Goal: Register for event/course

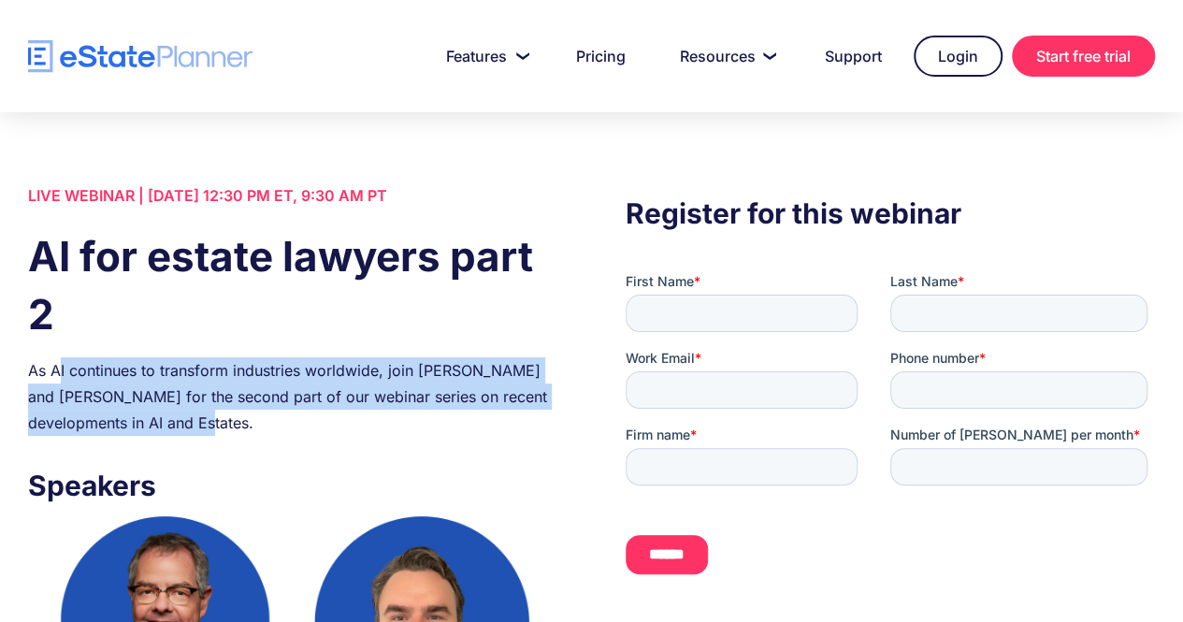
drag, startPoint x: 182, startPoint y: 427, endPoint x: 62, endPoint y: 343, distance: 147.1
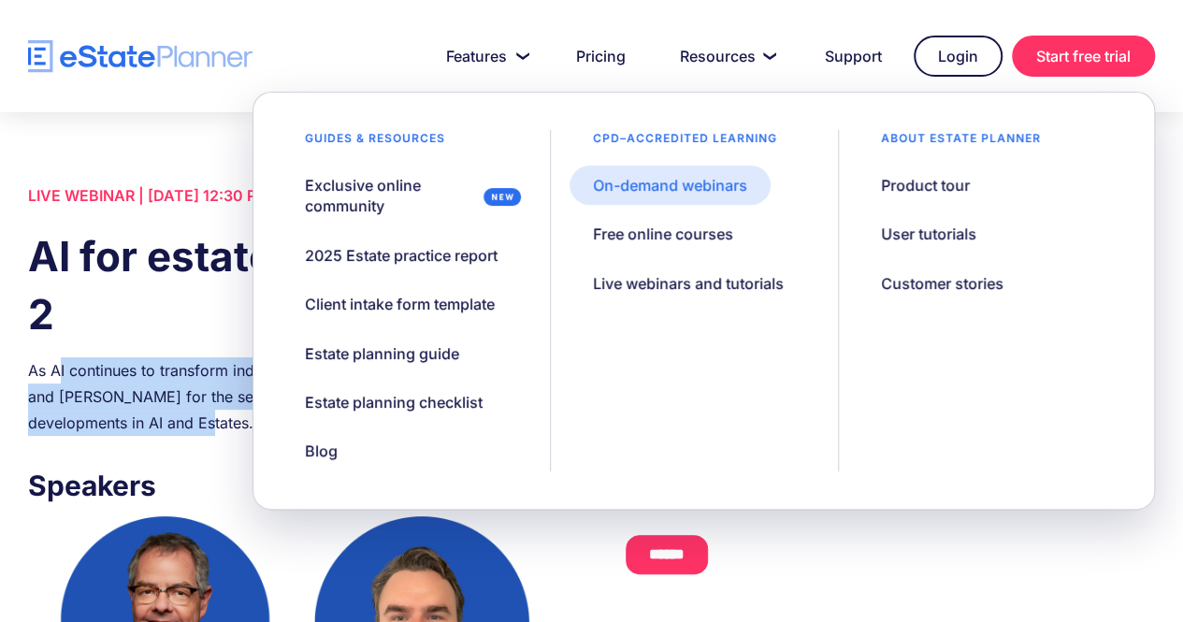
click at [688, 194] on div "On-demand webinars" at bounding box center [670, 185] width 154 height 21
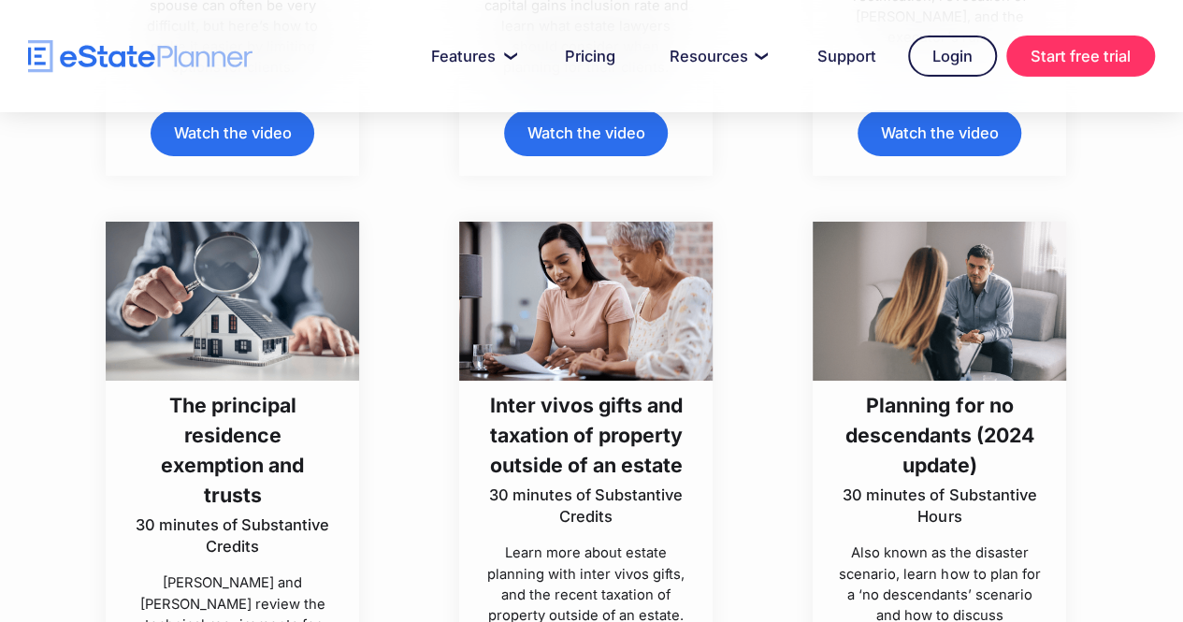
scroll to position [3367, 0]
